Goal: Task Accomplishment & Management: Manage account settings

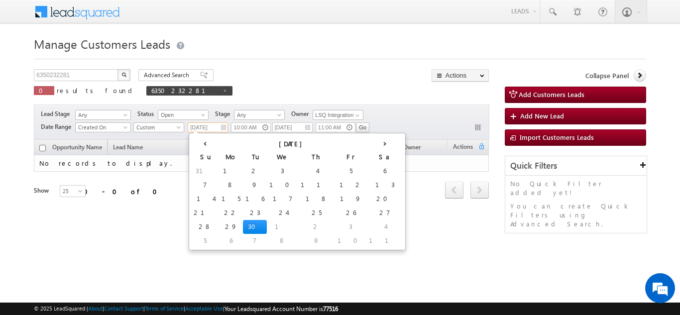
click at [212, 127] on input "[DATE]" at bounding box center [208, 127] width 40 height 10
click at [243, 222] on td "30" at bounding box center [255, 227] width 24 height 14
type input "[DATE]"
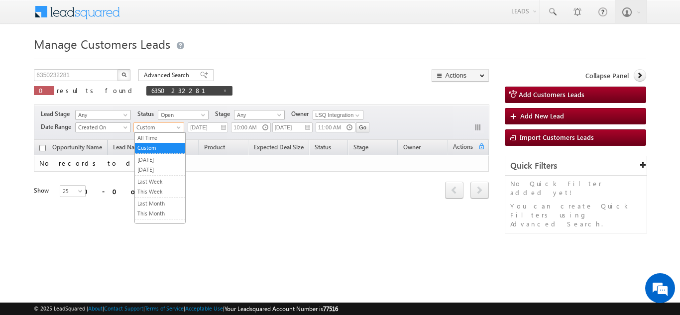
click at [171, 123] on span "Custom" at bounding box center [157, 127] width 47 height 9
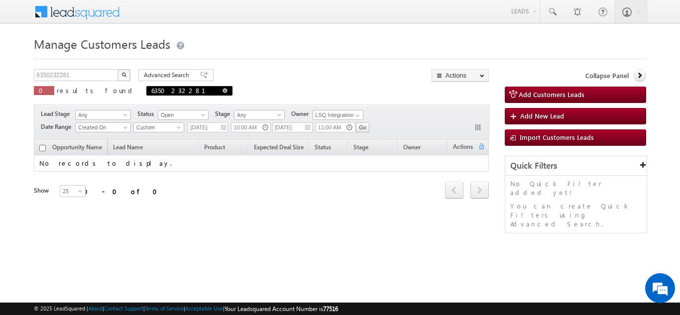
click at [222, 91] on span at bounding box center [224, 90] width 5 height 5
type input "Search Customers Leads"
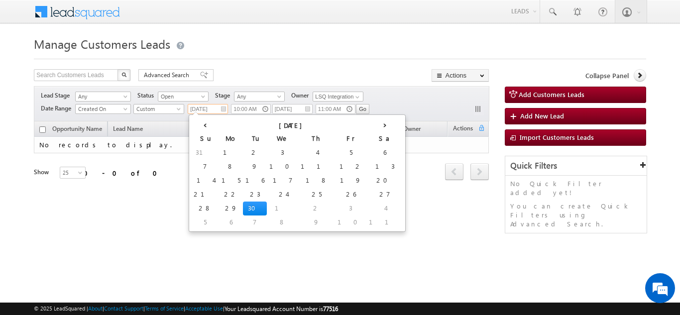
click at [211, 111] on input "[DATE]" at bounding box center [208, 109] width 40 height 10
click at [243, 205] on td "30" at bounding box center [255, 209] width 24 height 14
type input "[DATE]"
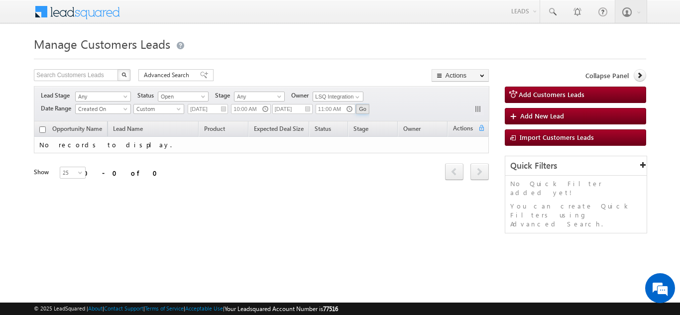
click at [367, 109] on input "Go" at bounding box center [362, 109] width 13 height 10
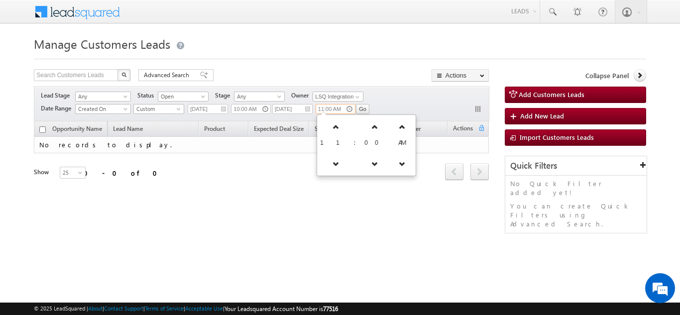
click at [339, 111] on input "11:00 AM" at bounding box center [335, 109] width 40 height 10
click at [146, 107] on span "Custom" at bounding box center [157, 108] width 47 height 9
click at [150, 146] on link "[DATE]" at bounding box center [160, 141] width 50 height 9
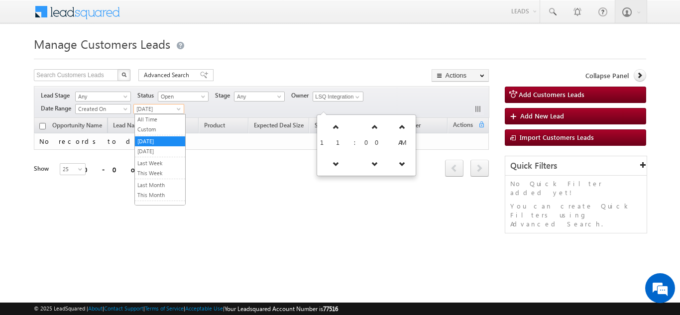
click at [148, 106] on span "[DATE]" at bounding box center [157, 108] width 47 height 9
click at [152, 147] on link "[DATE]" at bounding box center [160, 151] width 50 height 9
click at [199, 190] on div "Opportunity Name Lead Name Product Expected Deal Size Status Stage Owner Action…" at bounding box center [261, 161] width 455 height 86
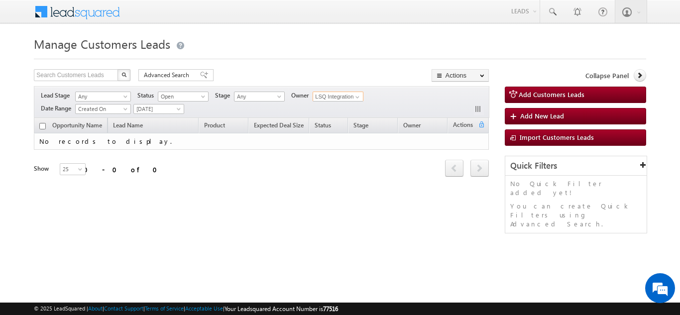
click at [325, 95] on input "LSQ Integration" at bounding box center [337, 97] width 51 height 10
click at [391, 110] on div "Lead Stage Any Any Activity Type Bank Mitra Leads Builders Leads Customers Lead…" at bounding box center [261, 102] width 455 height 32
click at [351, 95] on input "LSQ Integration" at bounding box center [337, 97] width 51 height 10
click at [358, 95] on span at bounding box center [357, 97] width 8 height 8
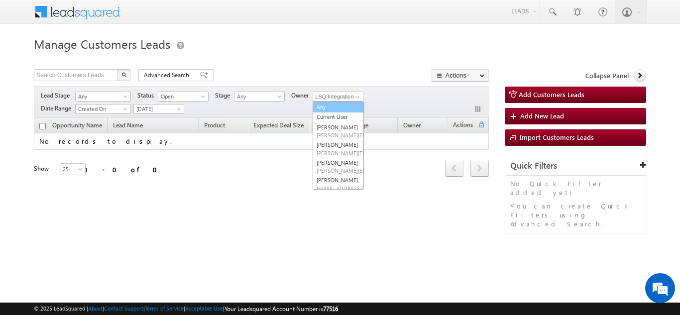
click at [338, 109] on link "Any" at bounding box center [337, 106] width 51 height 11
type input "Any"
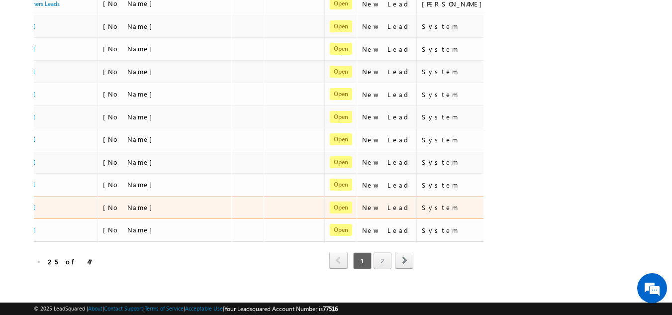
scroll to position [472, 0]
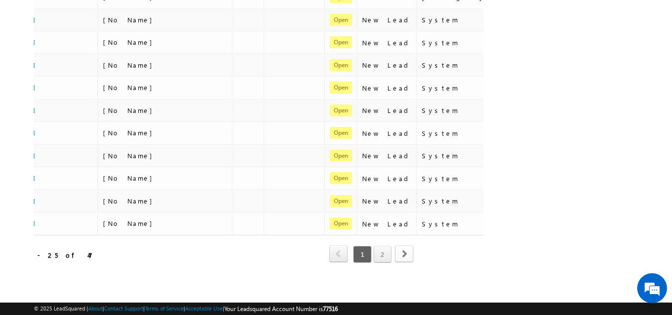
click at [401, 245] on span "next" at bounding box center [404, 253] width 18 height 17
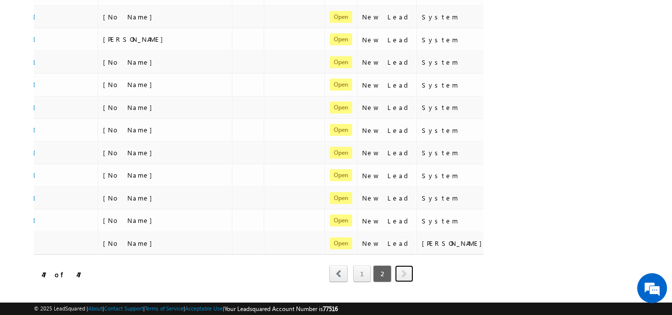
scroll to position [404, 0]
